Goal: Navigation & Orientation: Find specific page/section

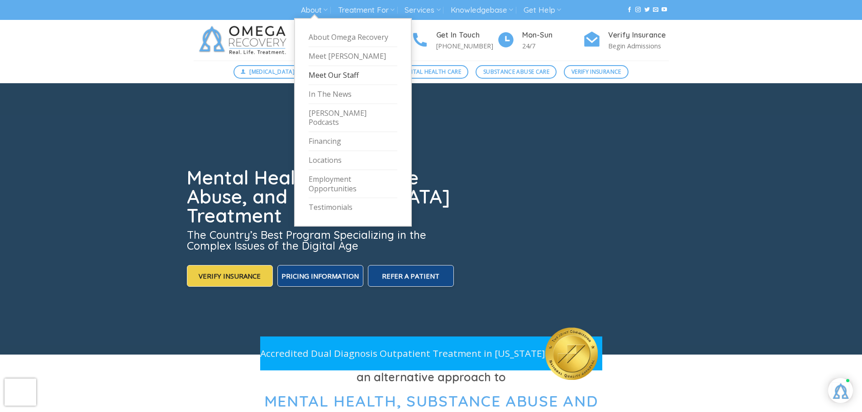
click at [322, 71] on link "Meet Our Staff" at bounding box center [353, 75] width 89 height 19
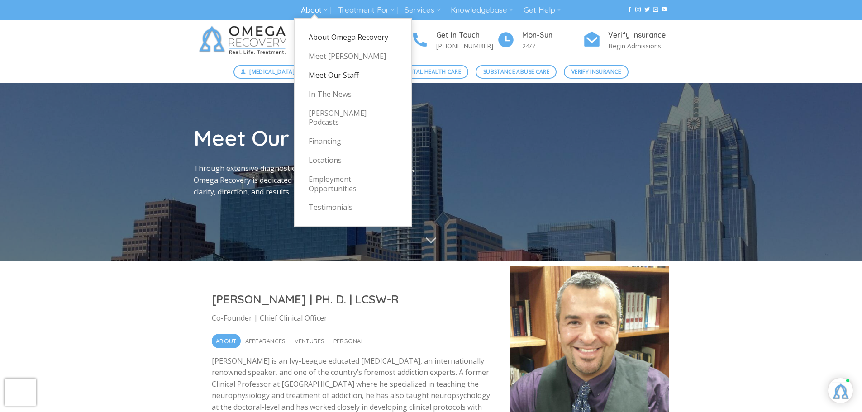
click at [334, 37] on link "About Omega Recovery" at bounding box center [353, 37] width 89 height 19
